Goal: Transaction & Acquisition: Purchase product/service

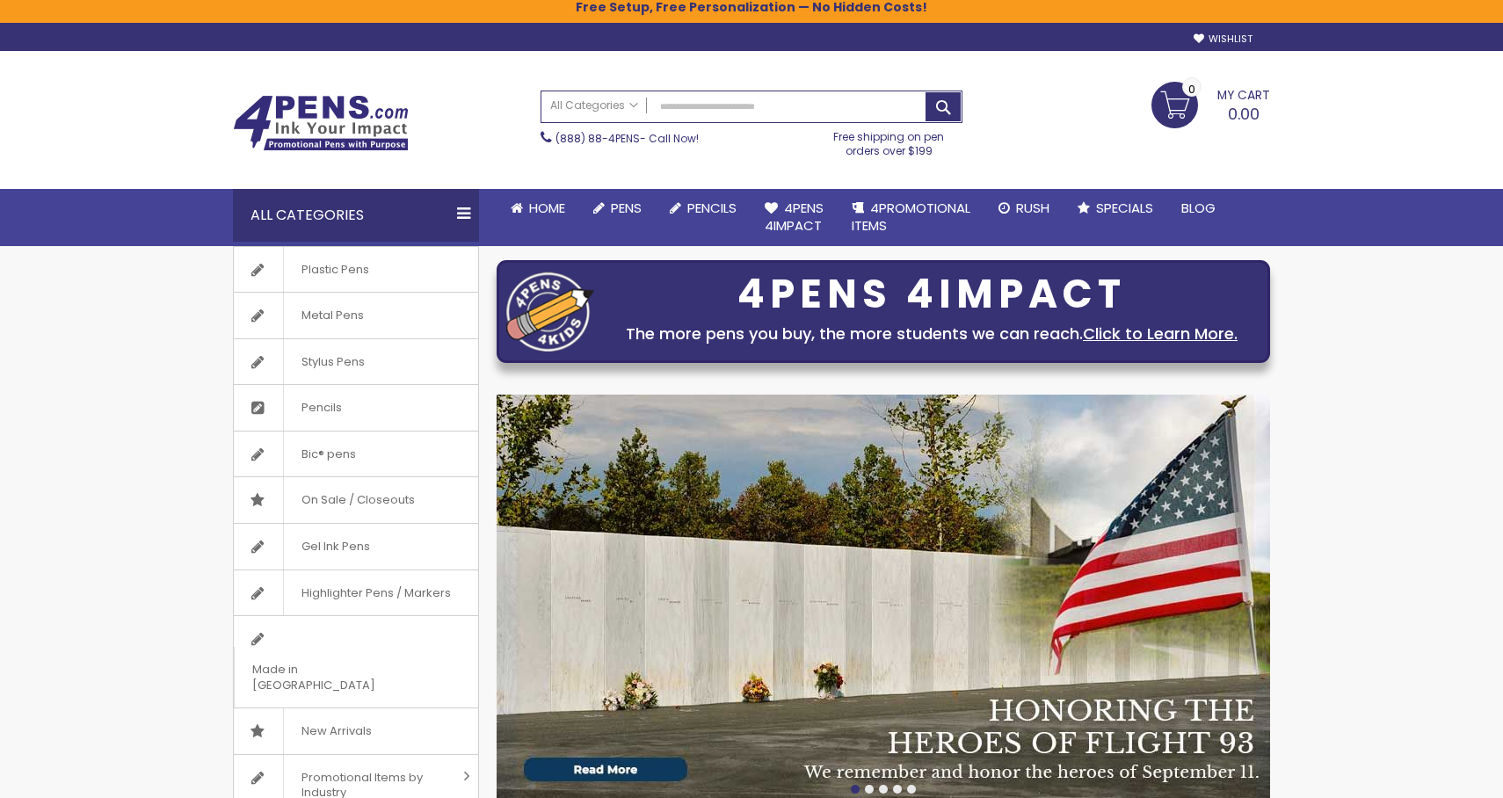
scroll to position [11, 0]
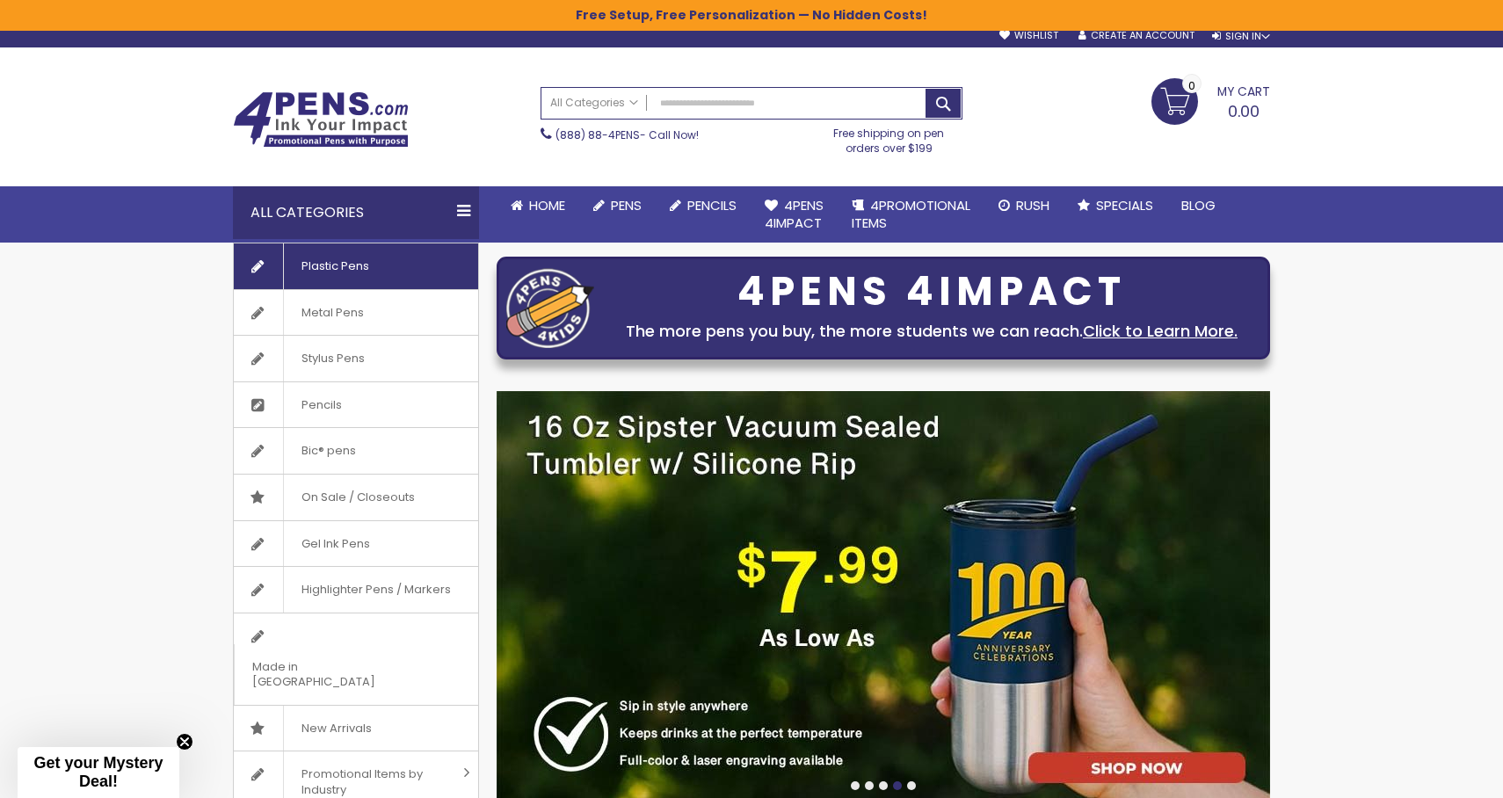
click at [383, 268] on span "Plastic Pens" at bounding box center [335, 266] width 104 height 46
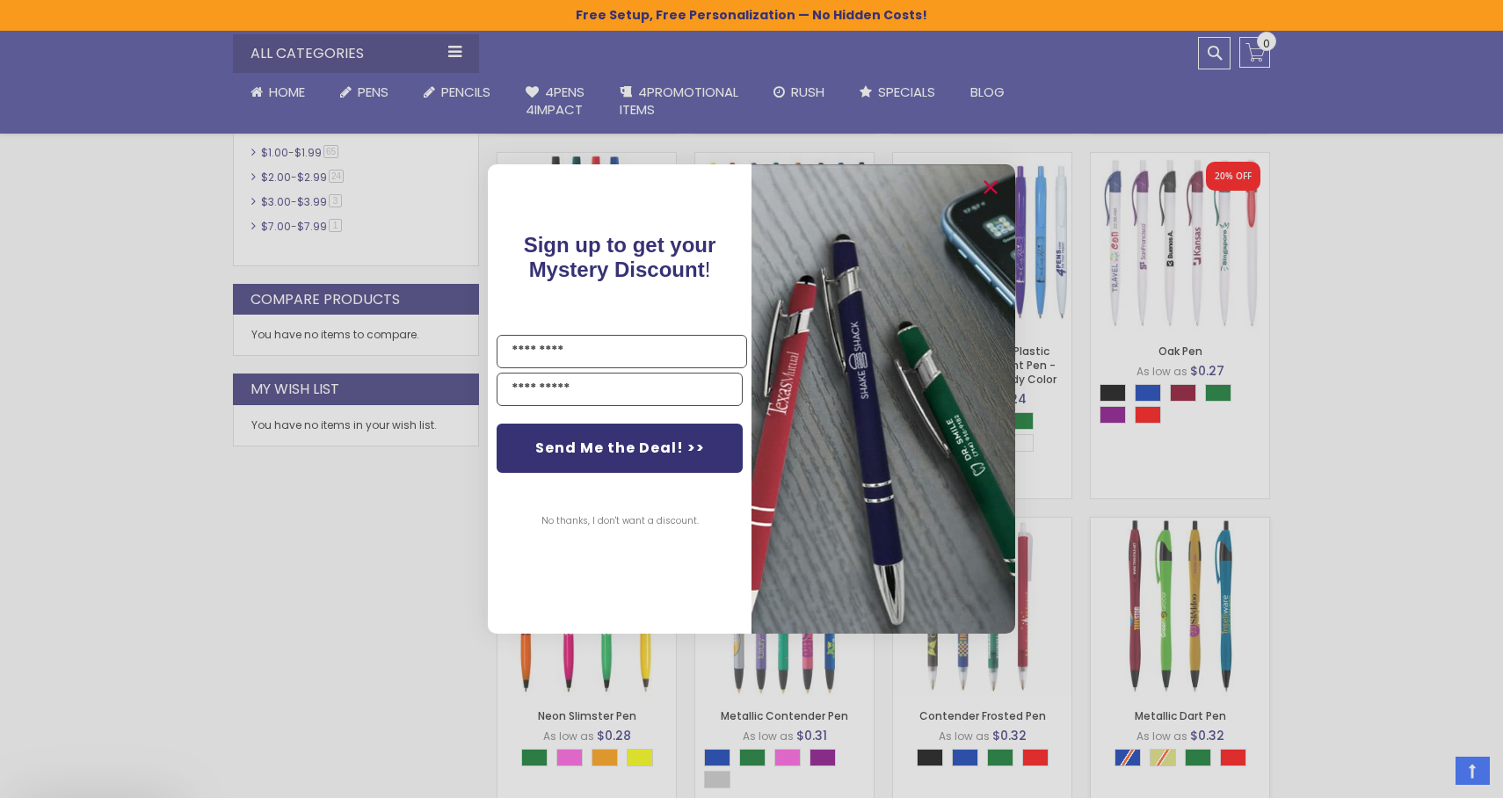
scroll to position [838, 0]
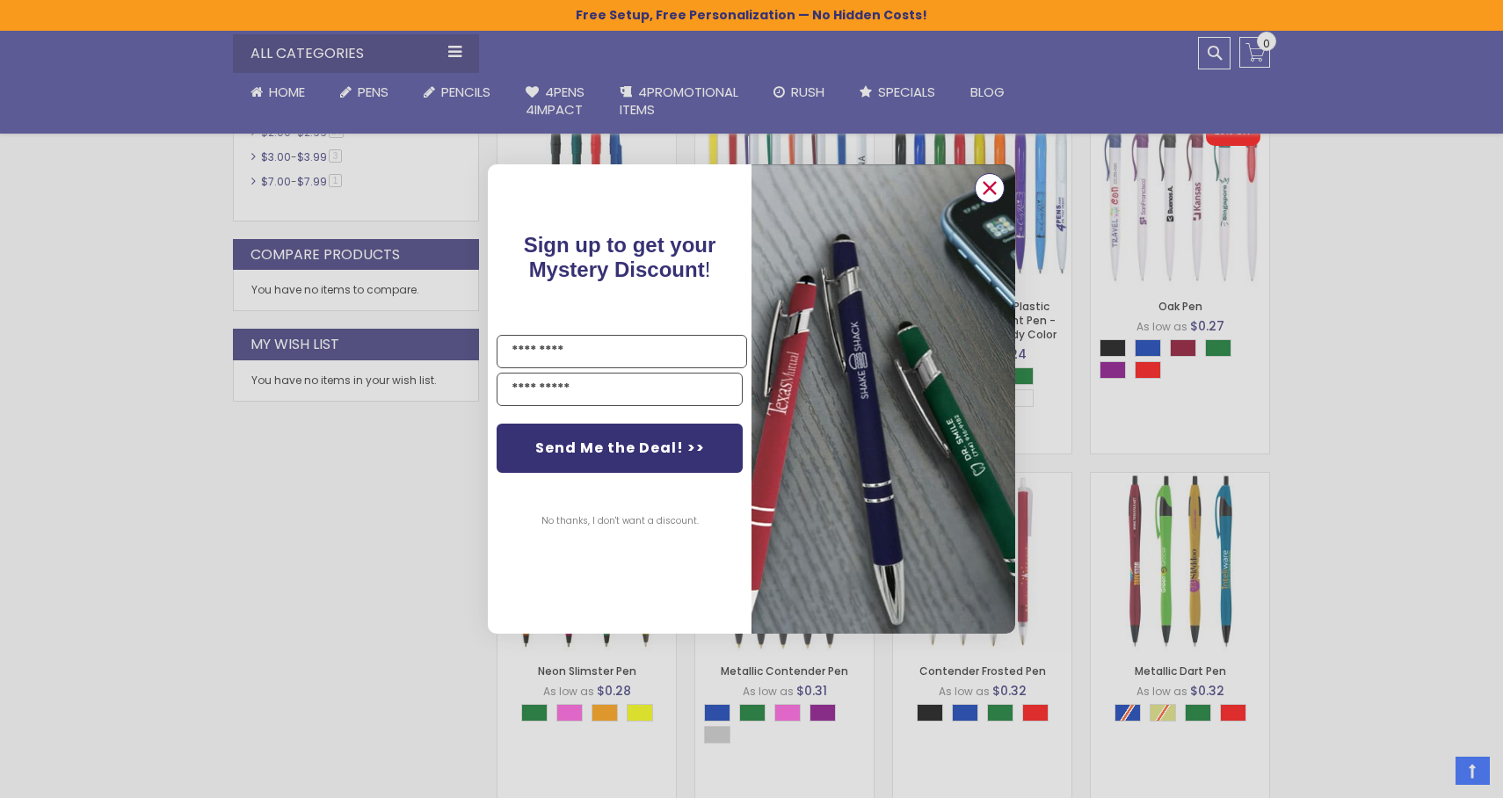
click at [997, 195] on circle "Close dialog" at bounding box center [989, 188] width 26 height 26
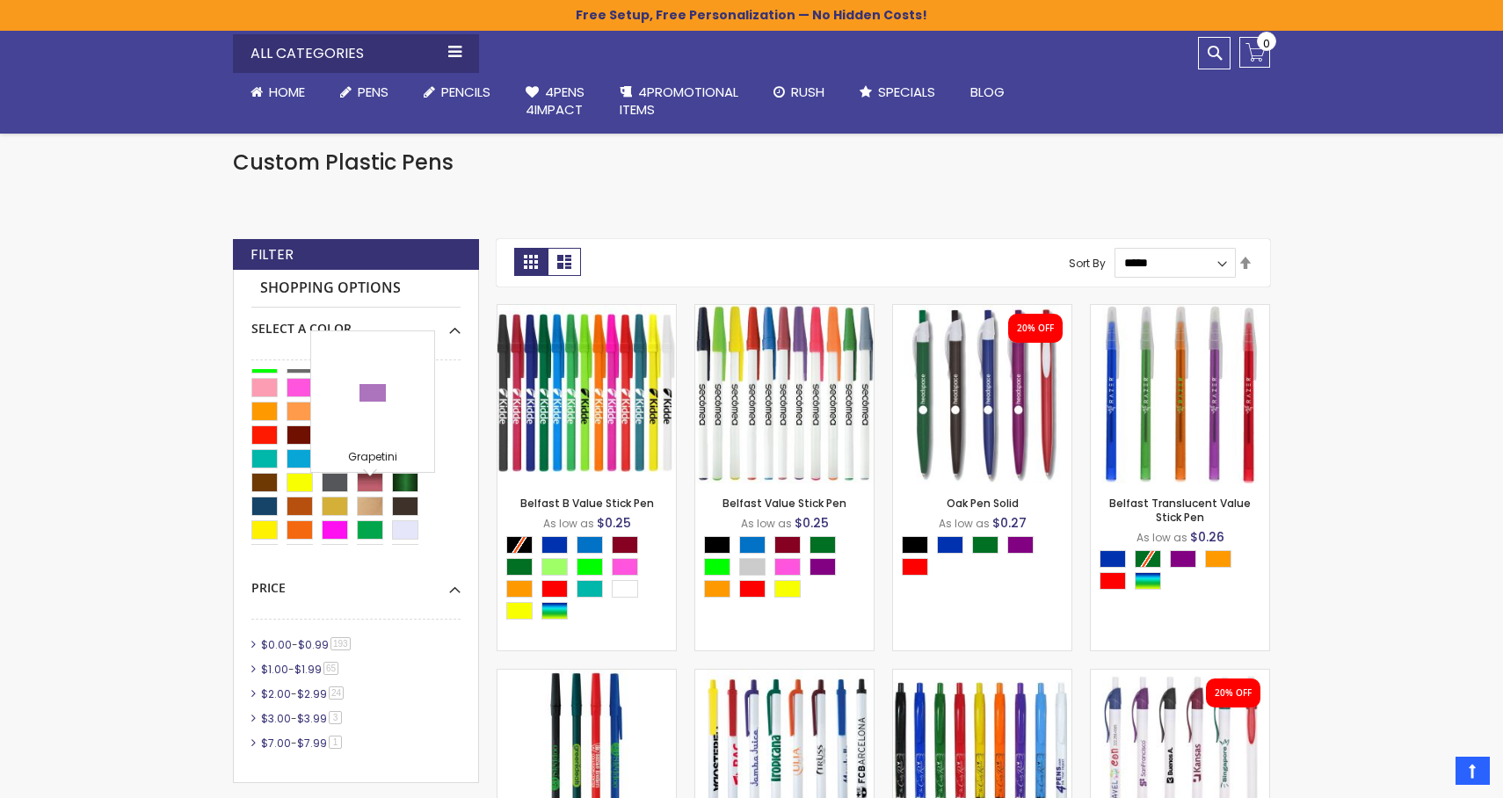
scroll to position [111, 0]
click at [372, 454] on div "White" at bounding box center [370, 457] width 26 height 19
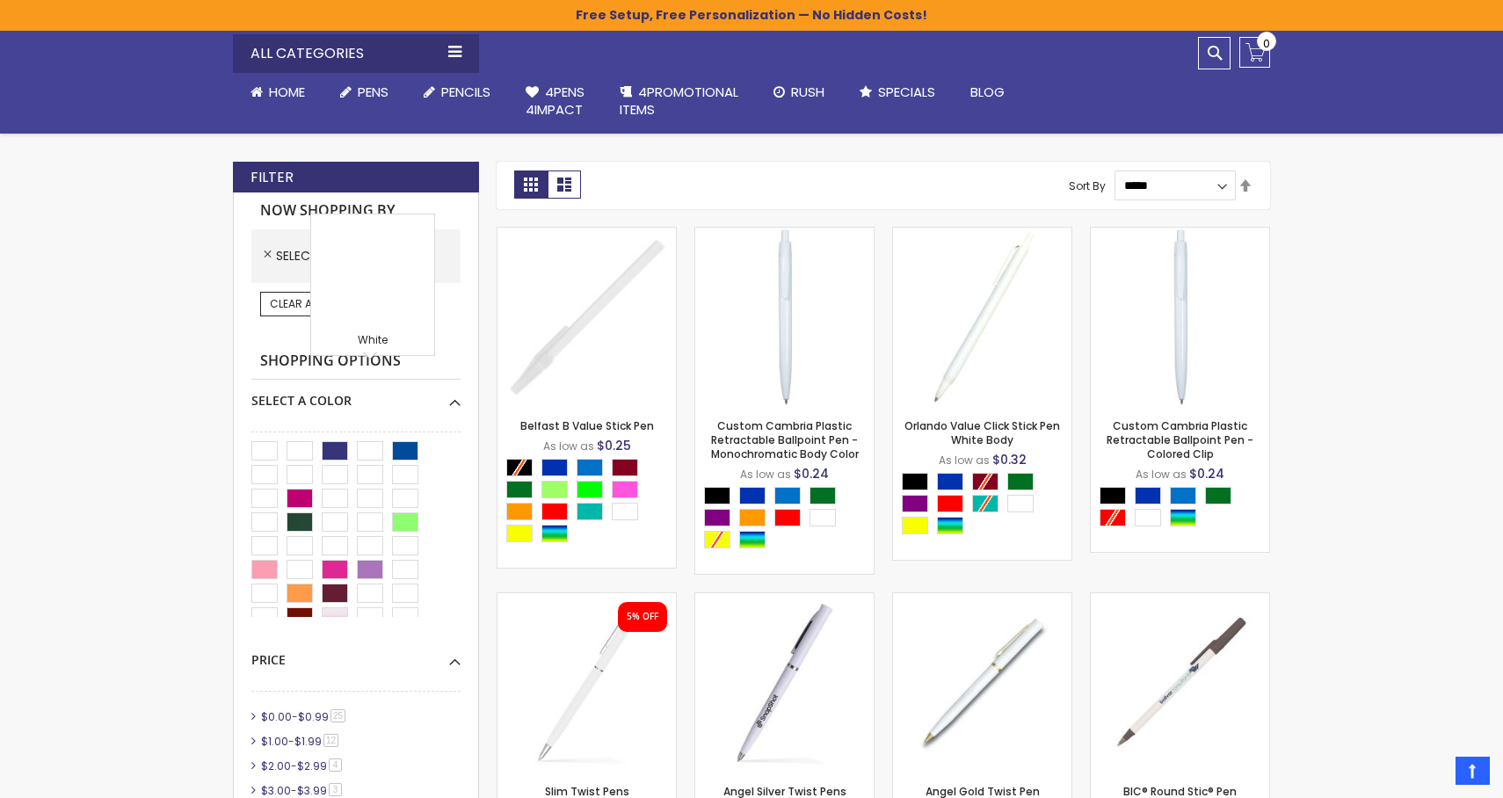
scroll to position [359, 0]
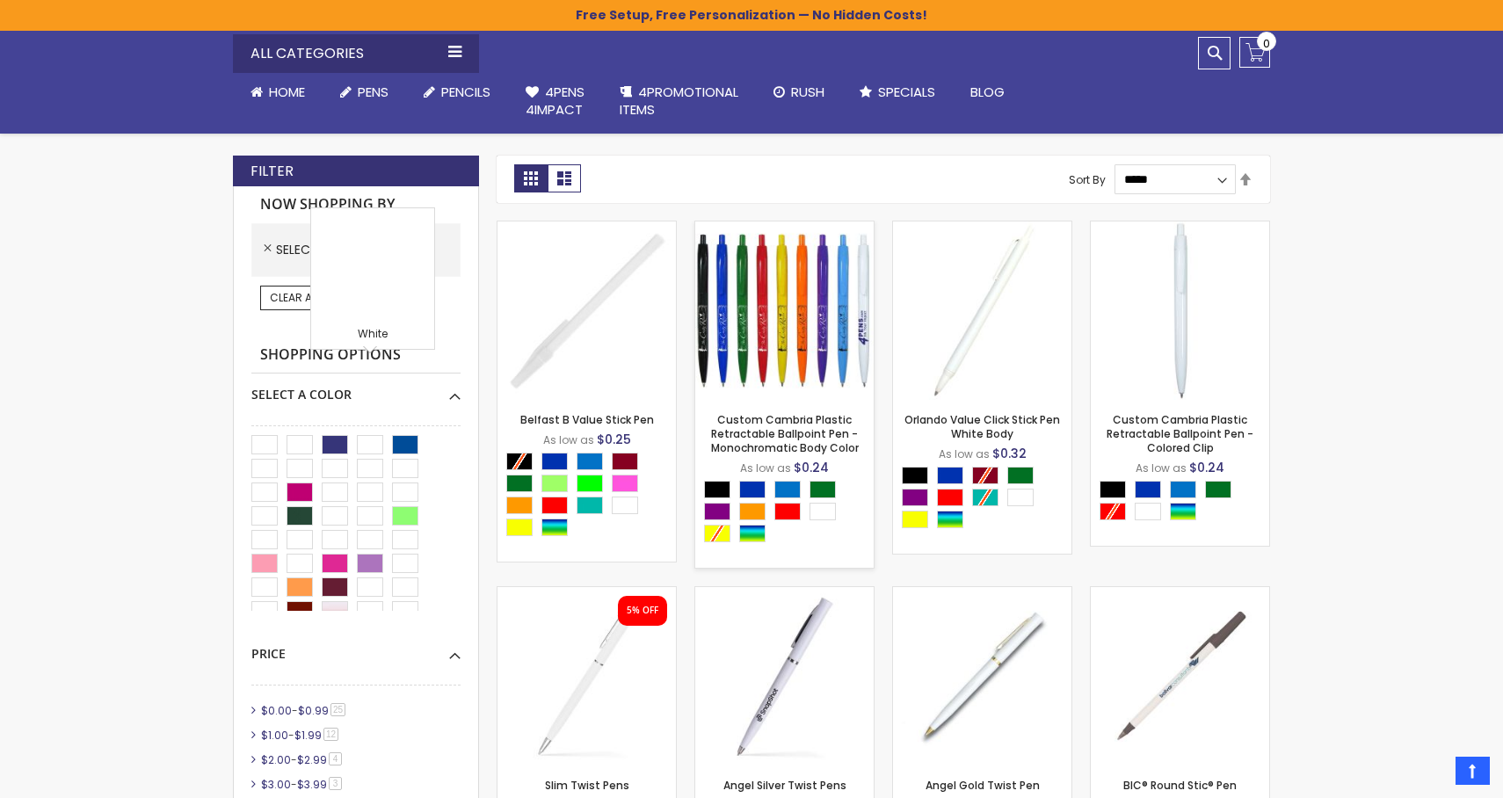
click at [815, 300] on img at bounding box center [784, 310] width 178 height 178
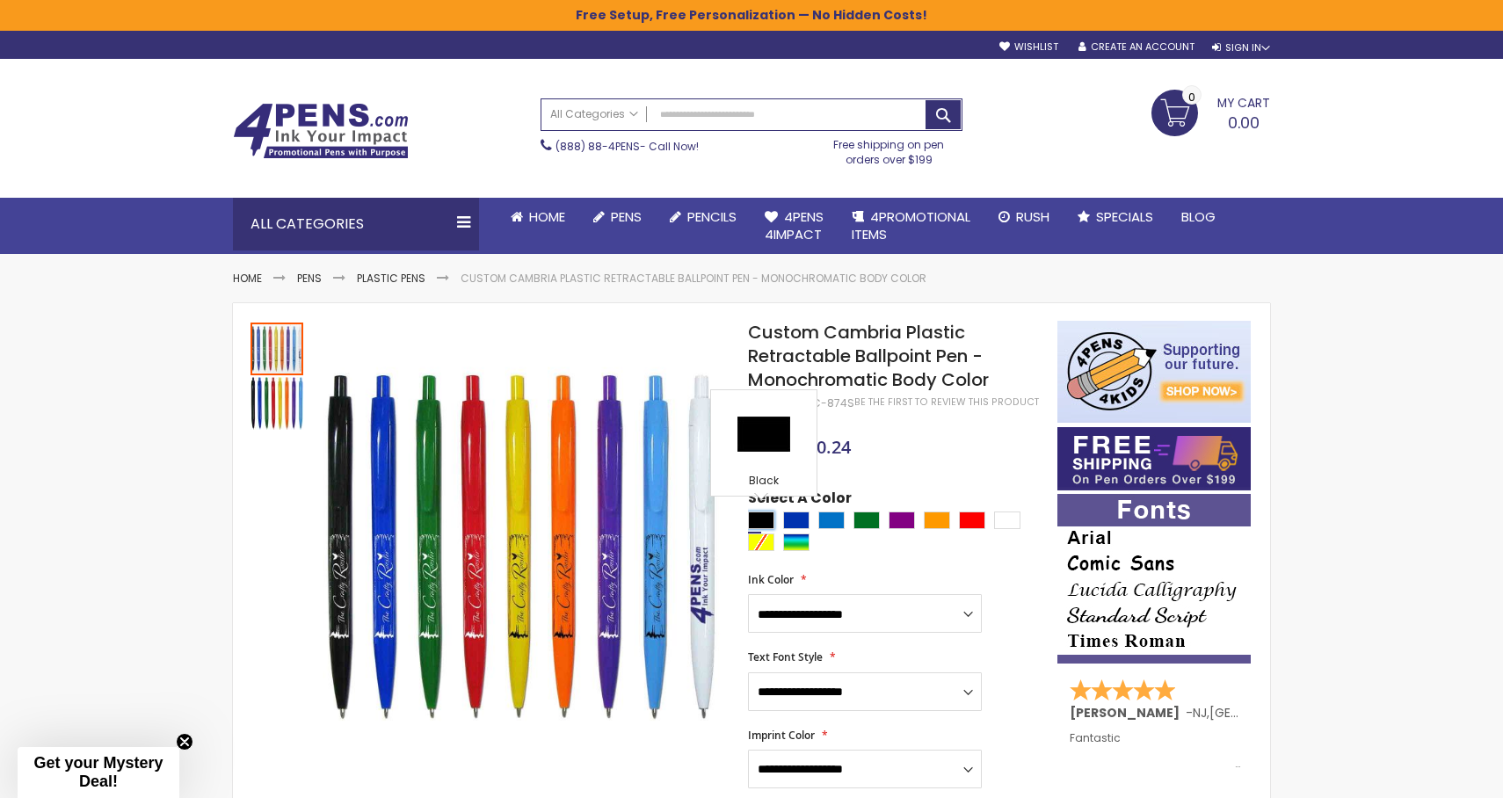
click at [758, 518] on div "Black" at bounding box center [761, 520] width 26 height 18
type input "****"
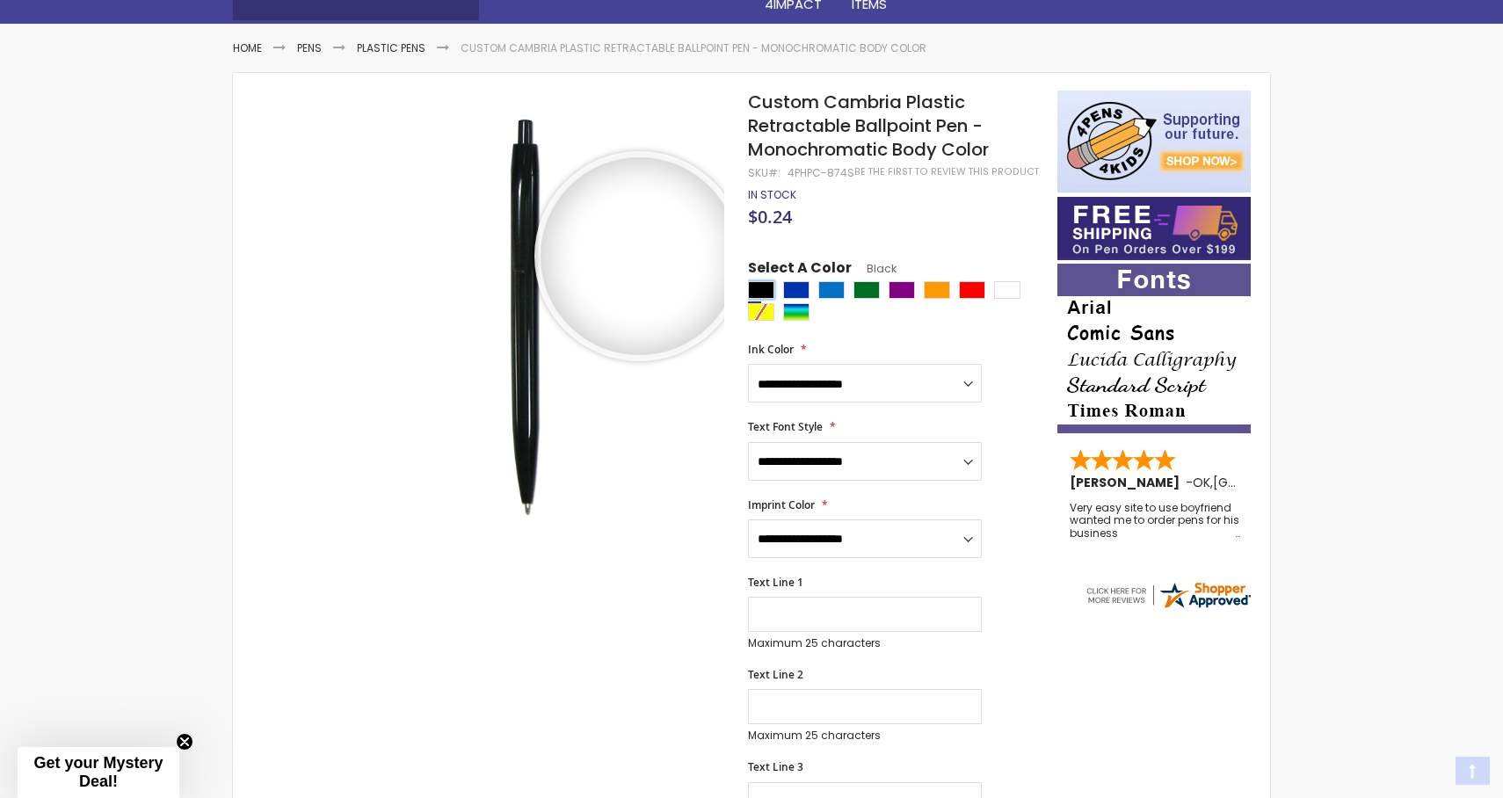
scroll to position [234, 0]
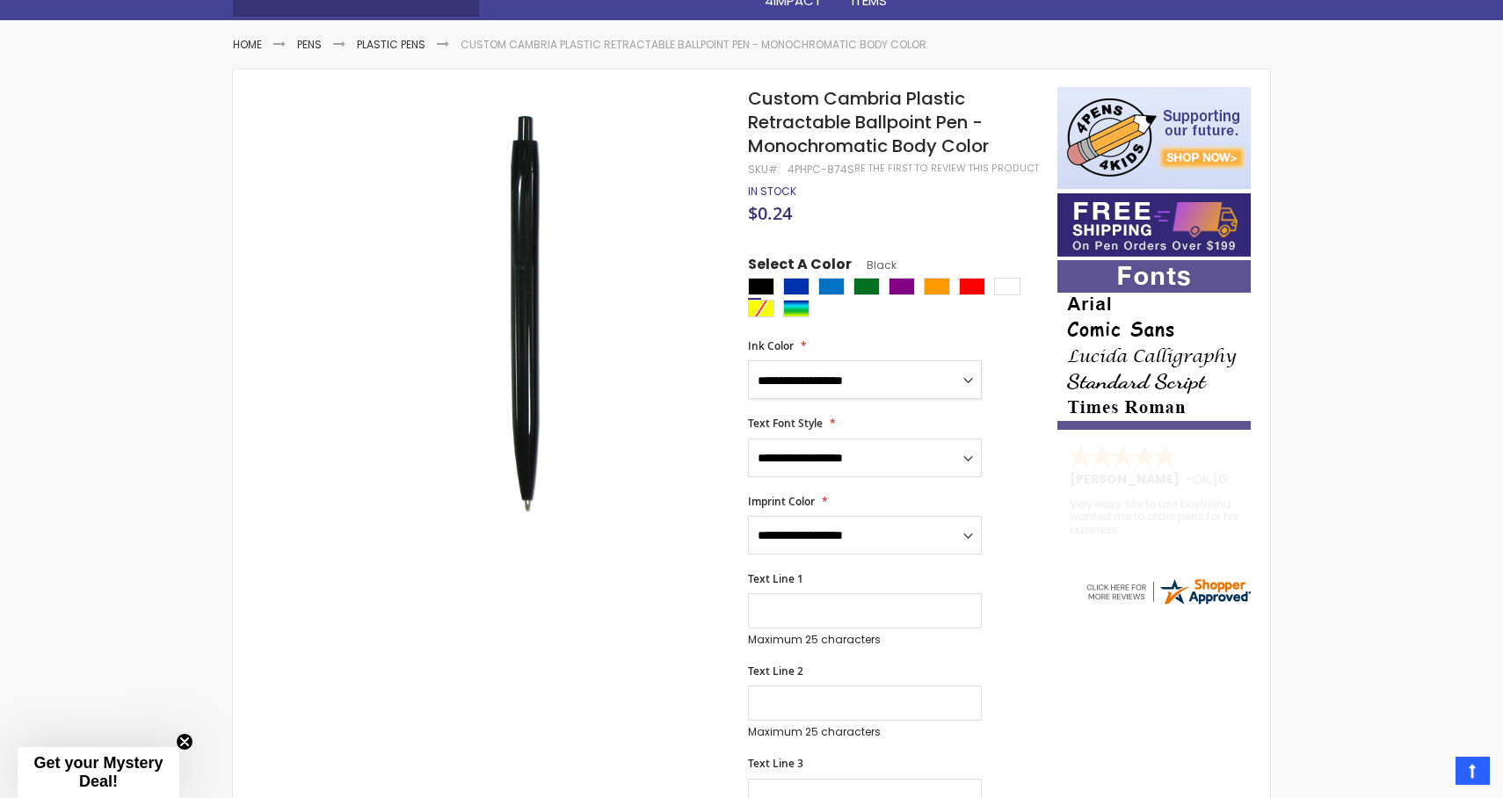
select select "*****"
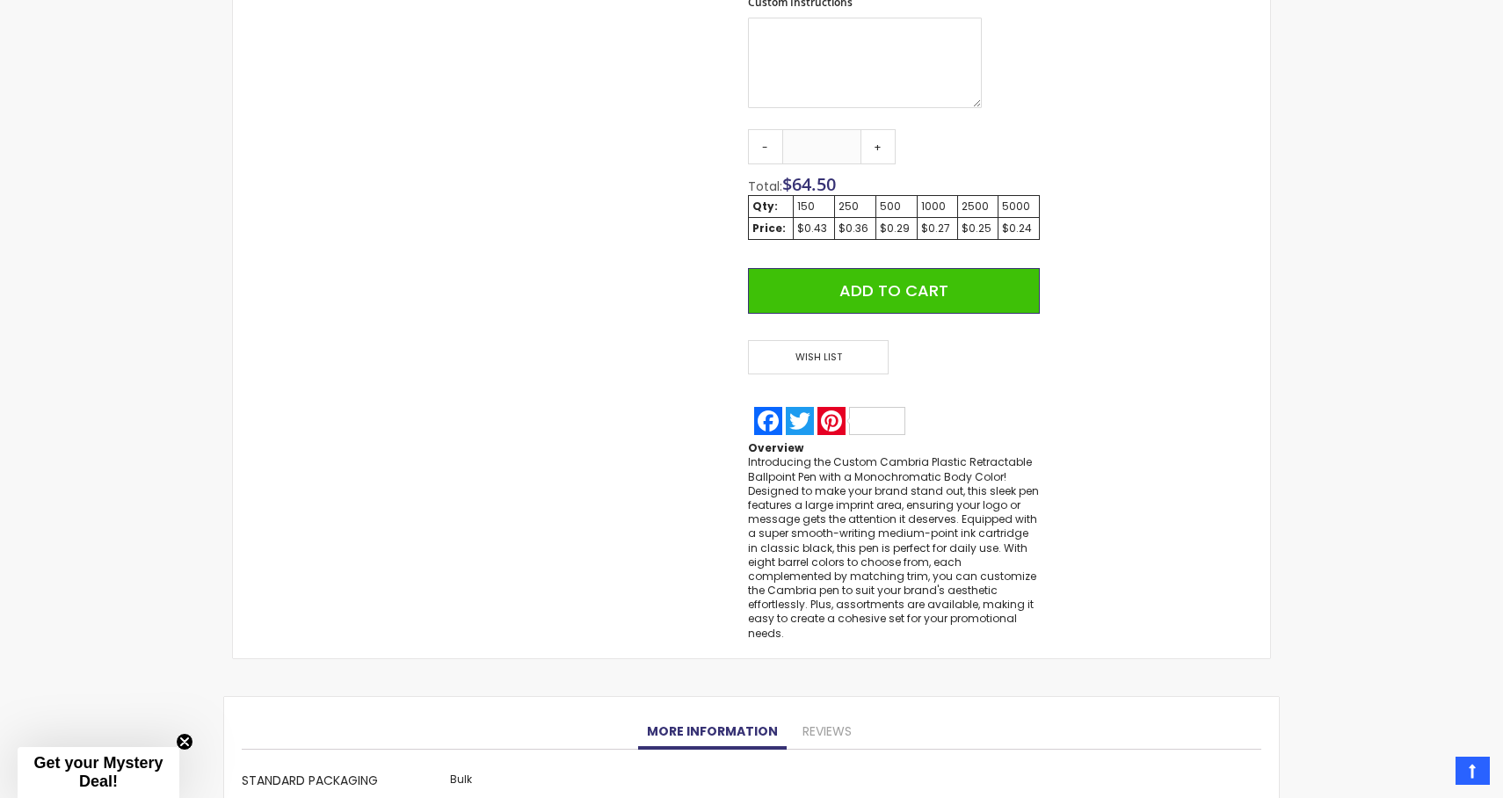
scroll to position [1182, 0]
